Goal: Task Accomplishment & Management: Manage account settings

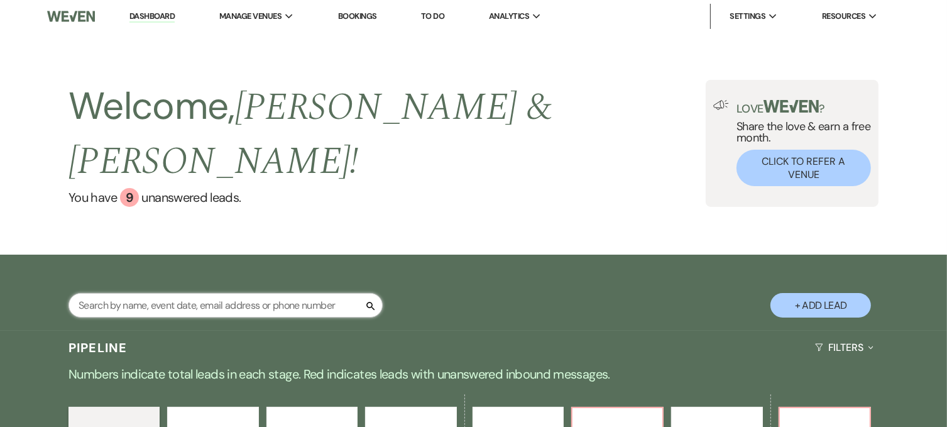
drag, startPoint x: 0, startPoint y: 0, endPoint x: 219, endPoint y: 271, distance: 348.6
click at [219, 293] on input "text" at bounding box center [226, 305] width 314 height 25
type input "[DATE]"
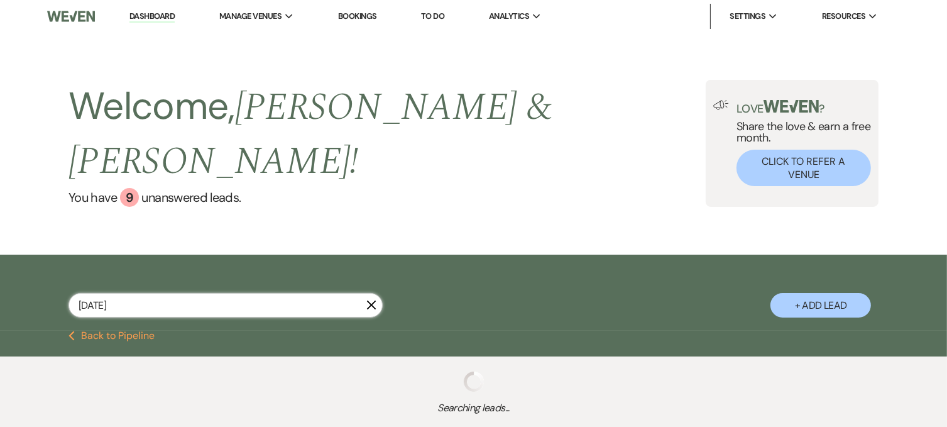
select select "6"
select select "8"
select select "6"
select select "8"
select select "5"
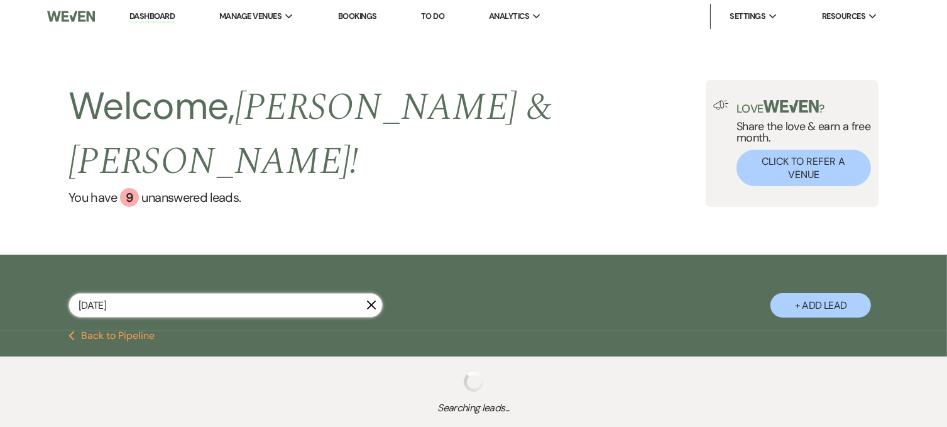
select select "8"
select select "7"
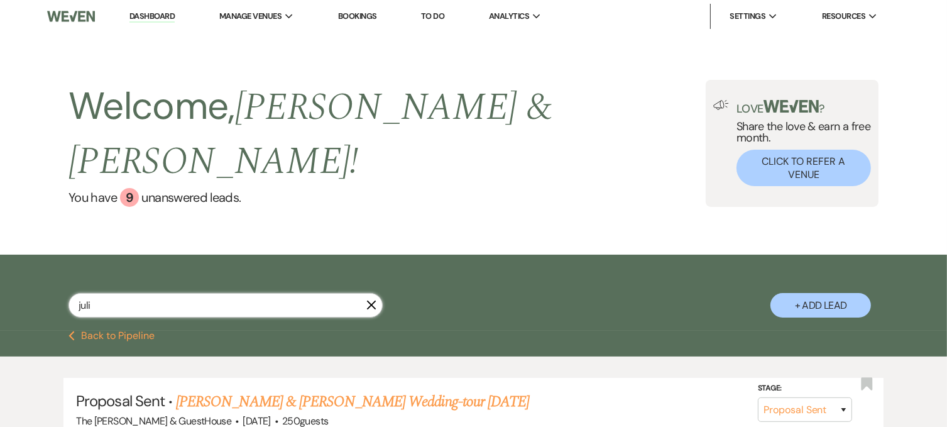
type input "[PERSON_NAME]"
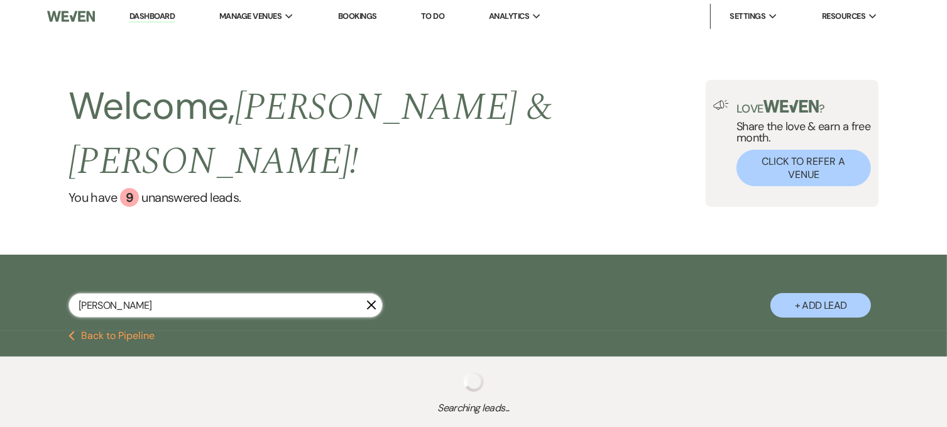
select select "6"
select select "8"
select select "7"
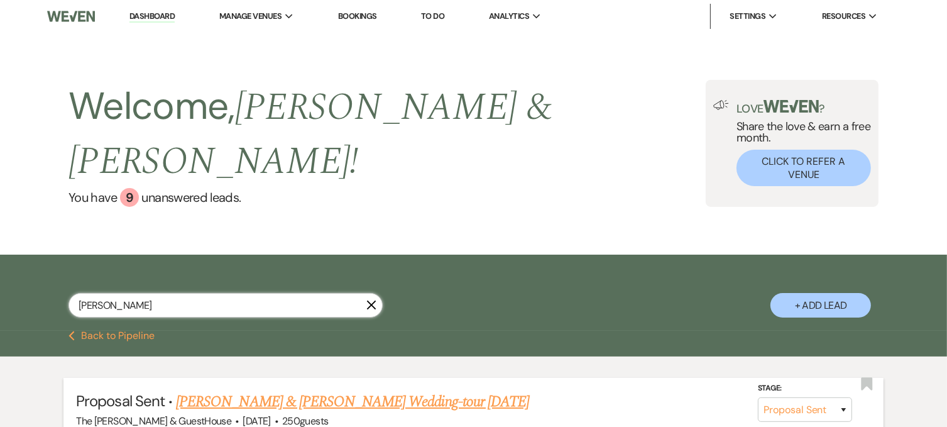
type input "[PERSON_NAME]"
click at [230, 390] on link "[PERSON_NAME] & [PERSON_NAME] Wedding-tour [DATE]" at bounding box center [352, 401] width 353 height 23
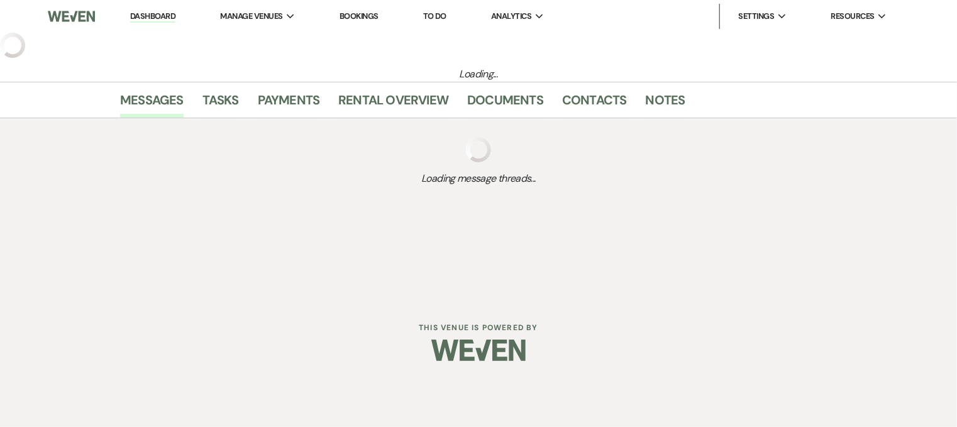
select select "6"
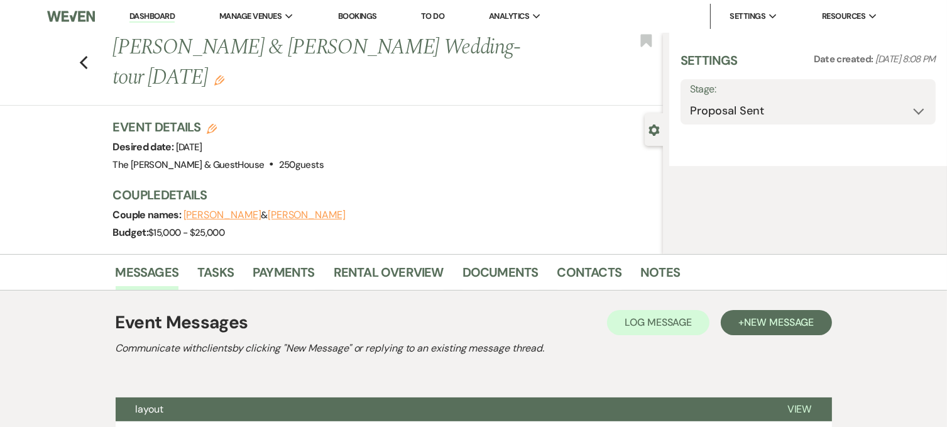
select select "5"
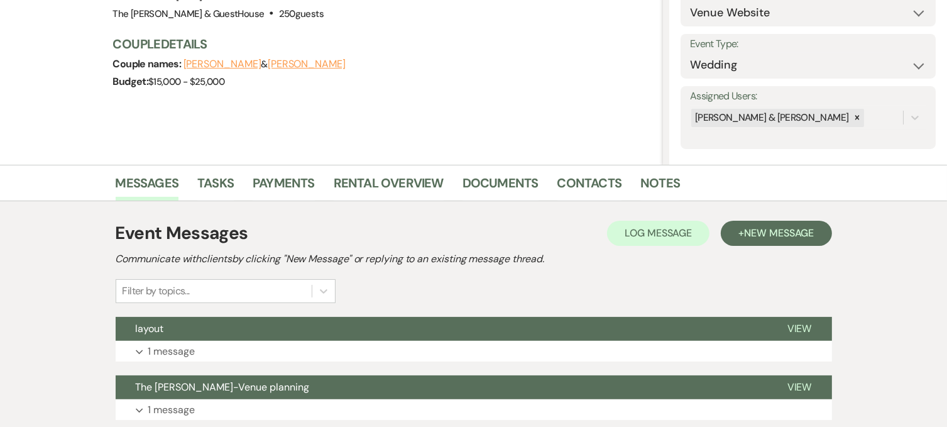
scroll to position [153, 0]
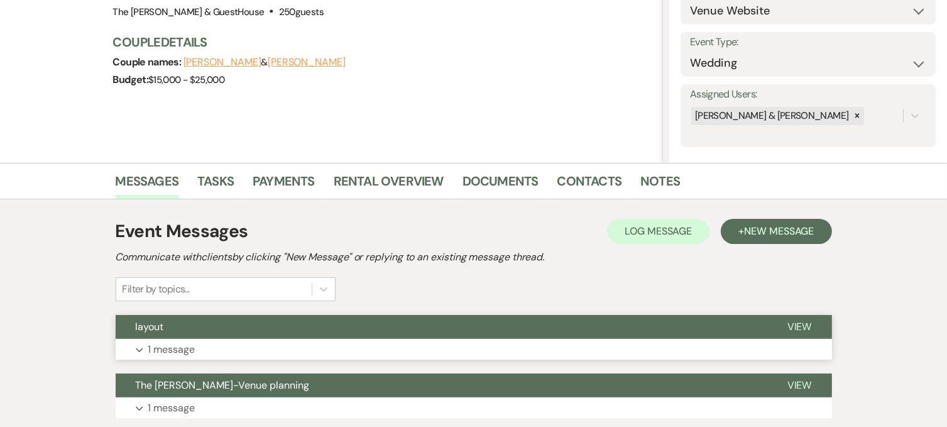
click at [189, 348] on p "1 message" at bounding box center [171, 349] width 47 height 16
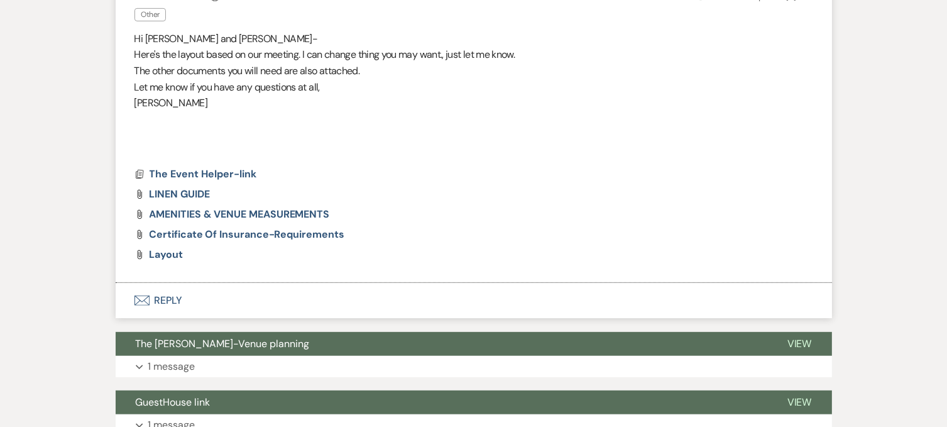
scroll to position [532, 0]
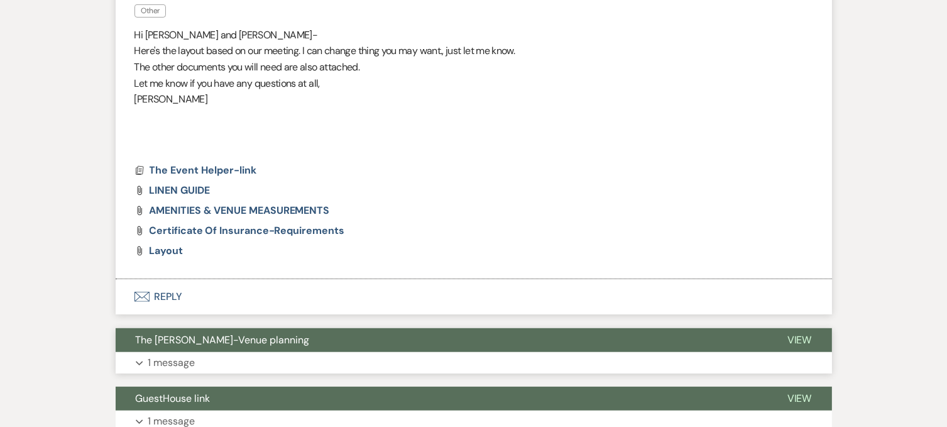
click at [171, 359] on p "1 message" at bounding box center [171, 363] width 47 height 16
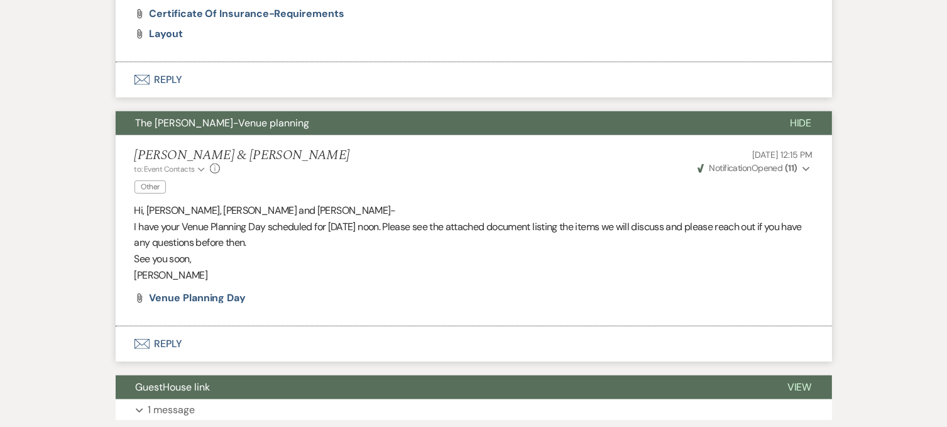
scroll to position [900, 0]
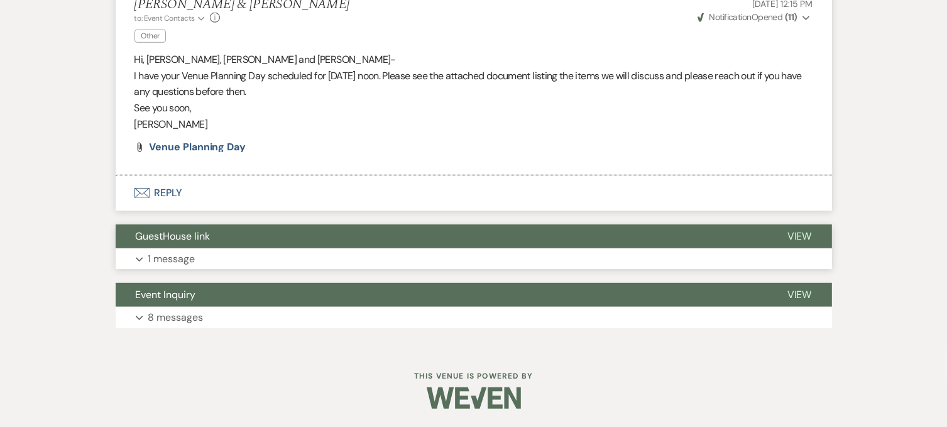
click at [186, 258] on p "1 message" at bounding box center [171, 259] width 47 height 16
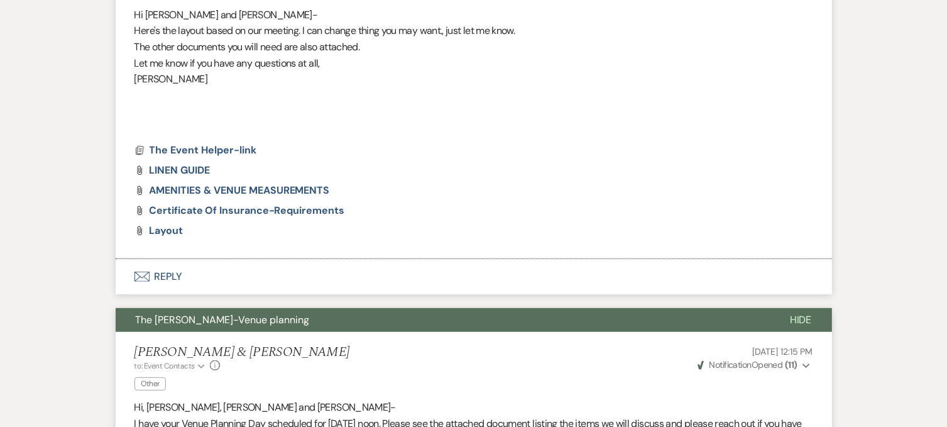
scroll to position [553, 0]
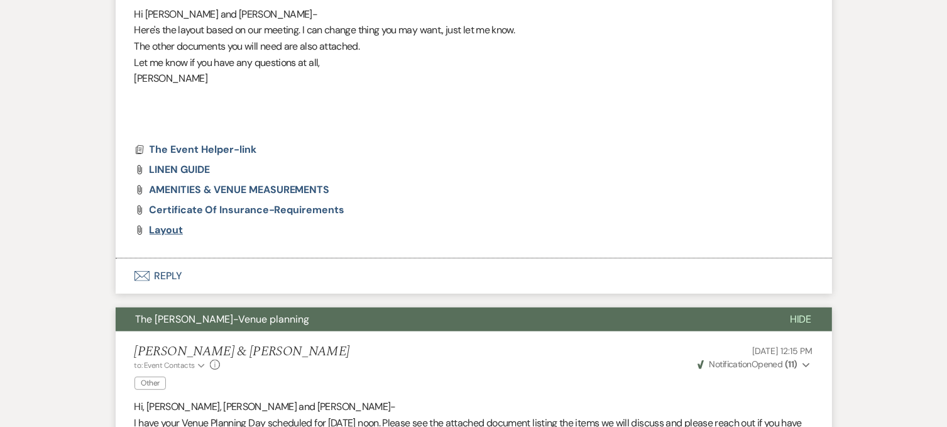
click at [158, 229] on span "layout" at bounding box center [167, 229] width 34 height 13
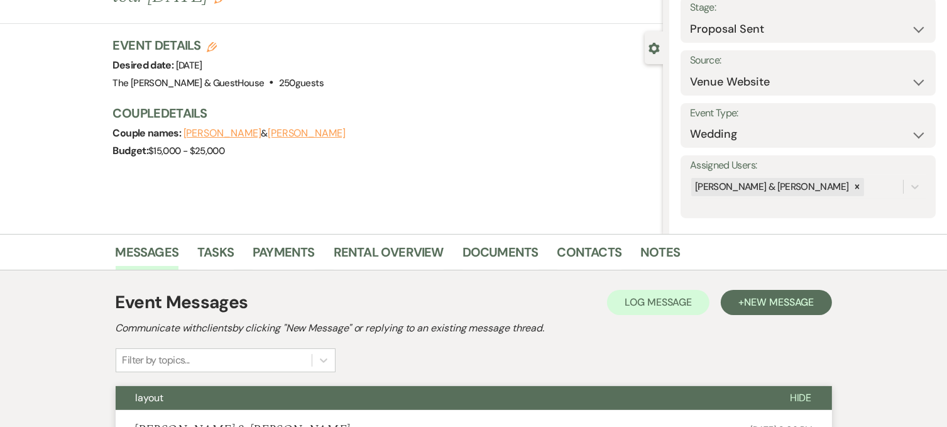
scroll to position [80, 0]
